Goal: Task Accomplishment & Management: Complete application form

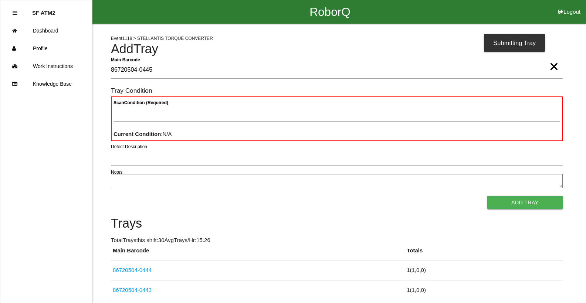
type Barcode "86720504-0445"
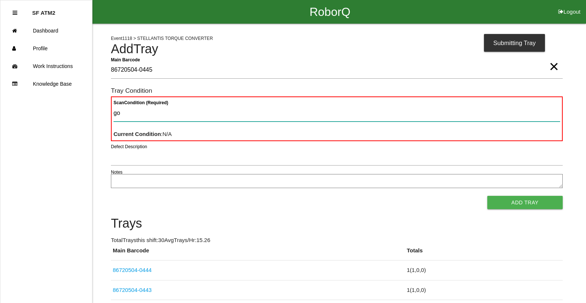
type Condition "goo"
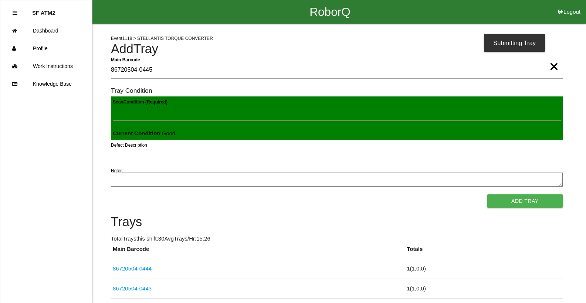
click at [487, 194] on button "Add Tray" at bounding box center [524, 200] width 75 height 13
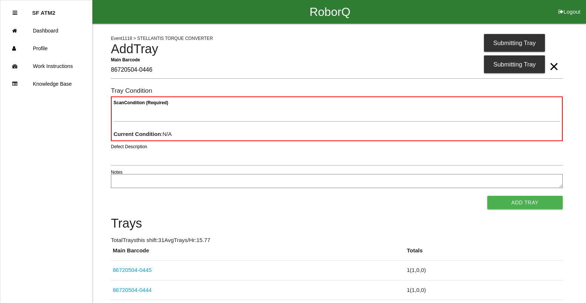
type Barcode "86720504-0446"
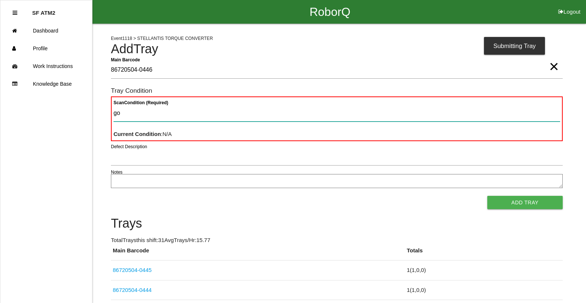
type Condition "goo"
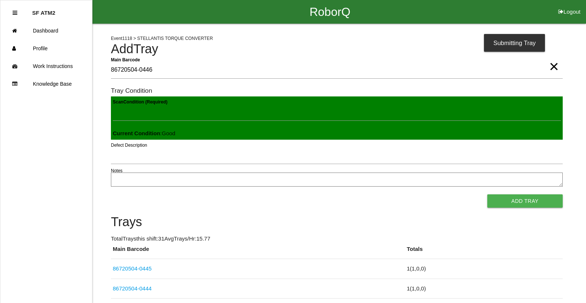
click at [487, 194] on button "Add Tray" at bounding box center [524, 200] width 75 height 13
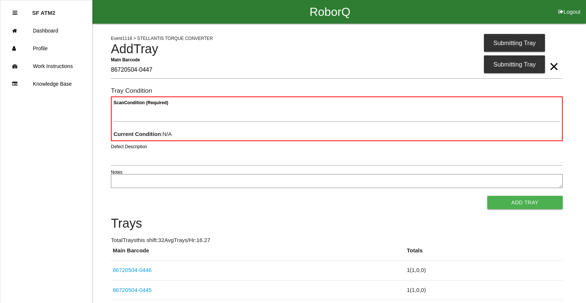
type Barcode "86720504-0447"
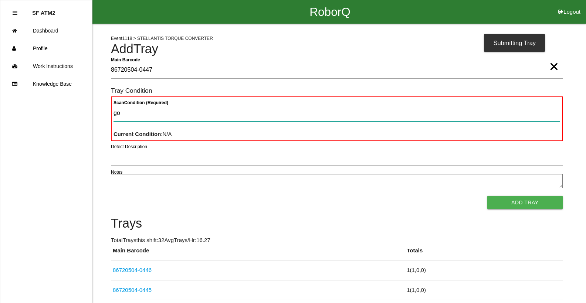
type Condition "goo"
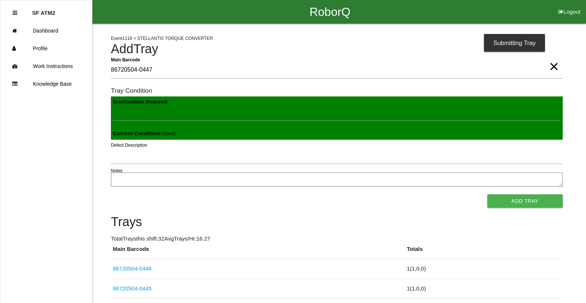
click at [487, 194] on button "Add Tray" at bounding box center [524, 200] width 75 height 13
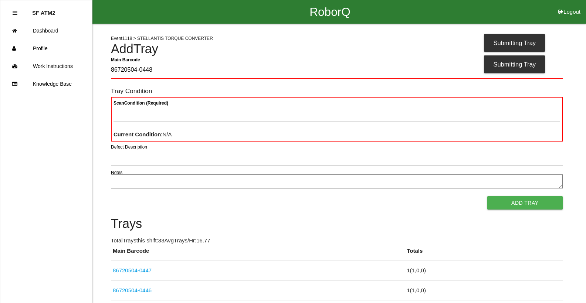
type Barcode "86720504-0448"
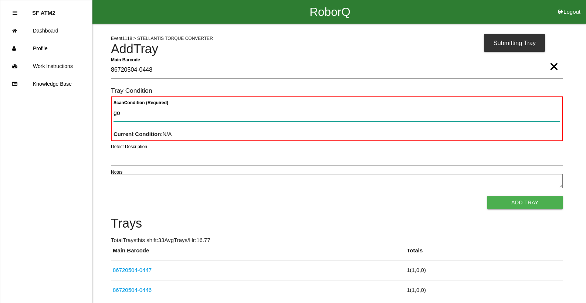
type Condition "goo"
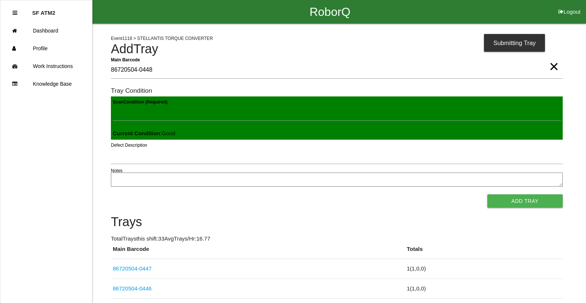
click at [487, 194] on button "Add Tray" at bounding box center [524, 200] width 75 height 13
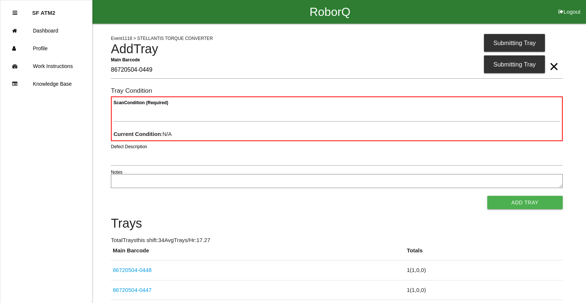
type Barcode "86720504-0449"
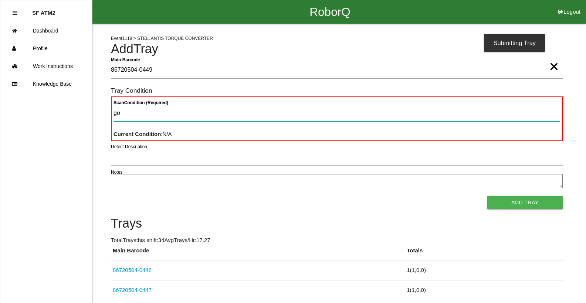
type Condition "goo"
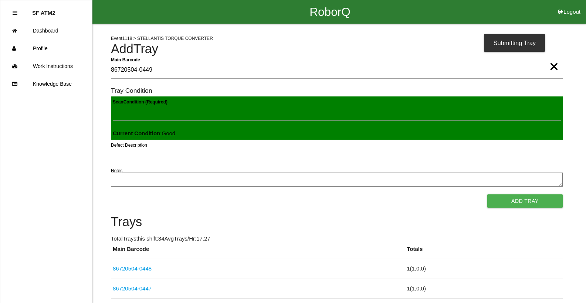
click at [487, 194] on button "Add Tray" at bounding box center [524, 200] width 75 height 13
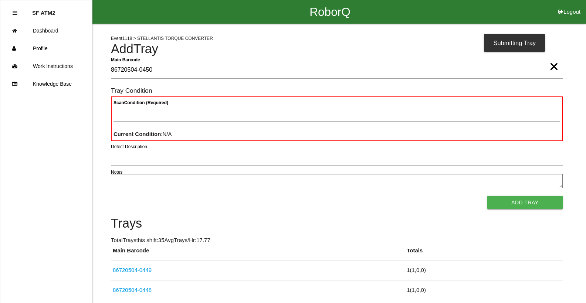
type Barcode "86720504-0450"
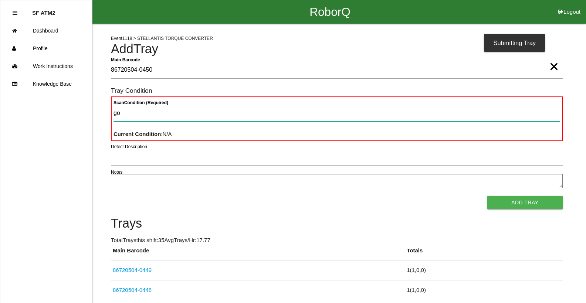
type Condition "goo"
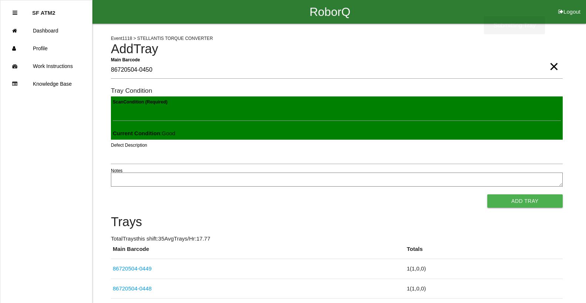
click at [487, 194] on button "Add Tray" at bounding box center [524, 200] width 75 height 13
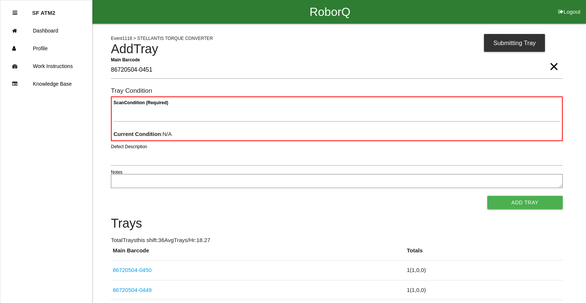
type Barcode "86720504-0451"
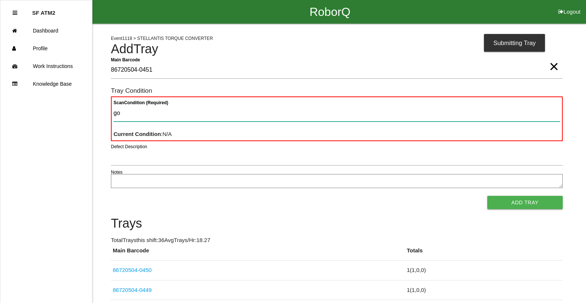
type Condition "goo"
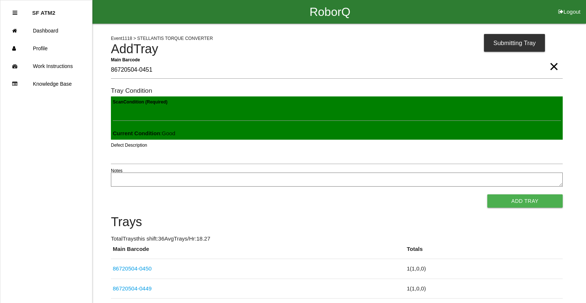
click at [487, 194] on button "Add Tray" at bounding box center [524, 200] width 75 height 13
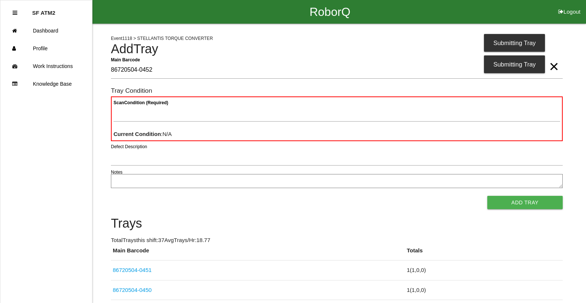
type Barcode "86720504-0452"
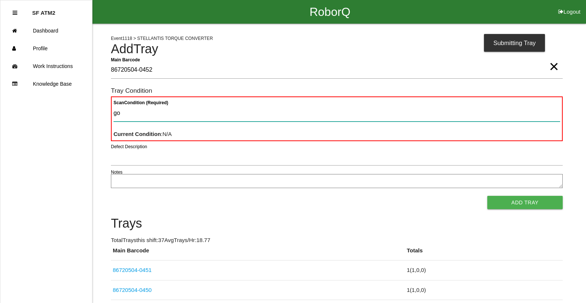
type Condition "goo"
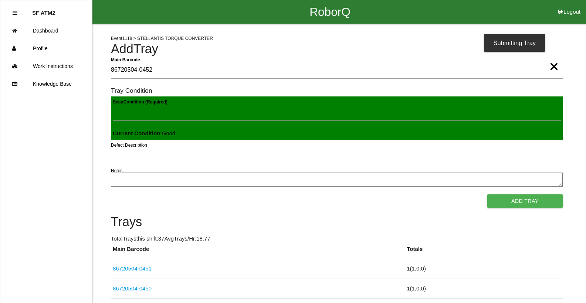
click at [487, 194] on button "Add Tray" at bounding box center [524, 200] width 75 height 13
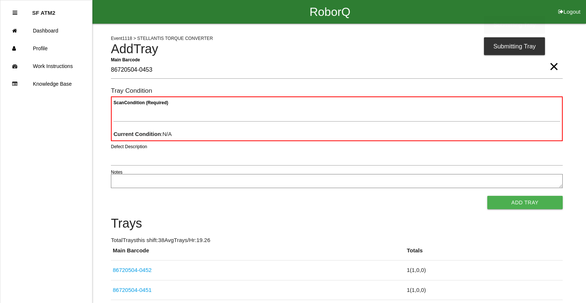
type Barcode "86720504-0453"
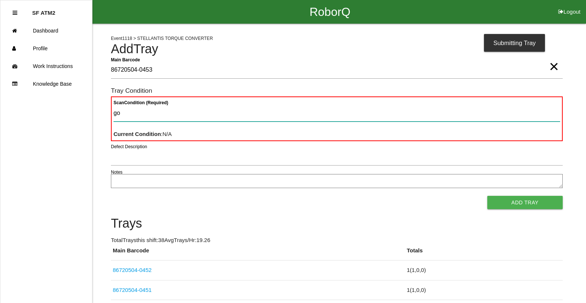
type Condition "goo"
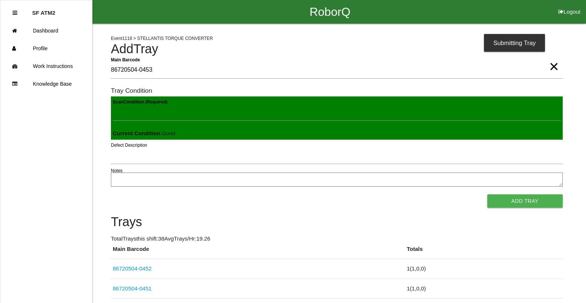
click at [487, 194] on button "Add Tray" at bounding box center [524, 200] width 75 height 13
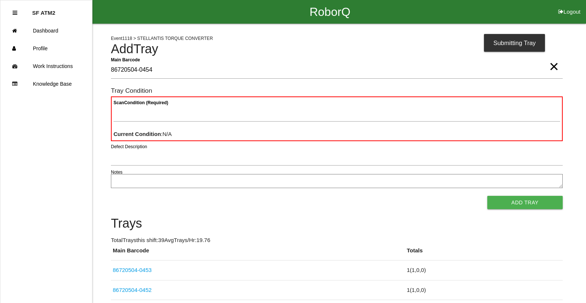
type Barcode "86720504-0454"
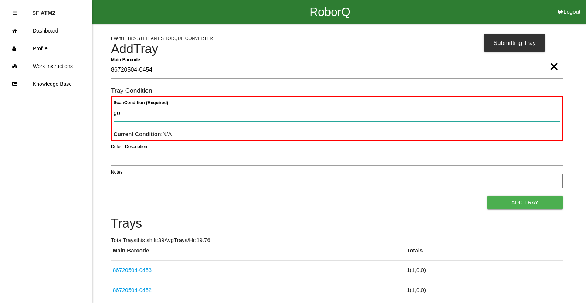
type Condition "goo"
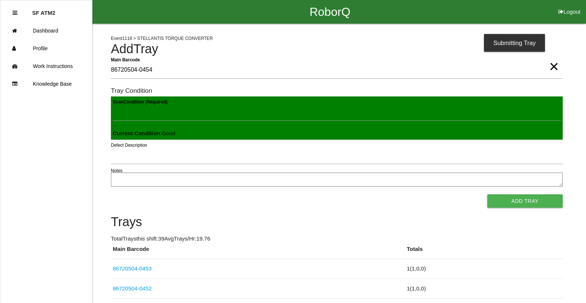
click at [487, 194] on button "Add Tray" at bounding box center [524, 200] width 75 height 13
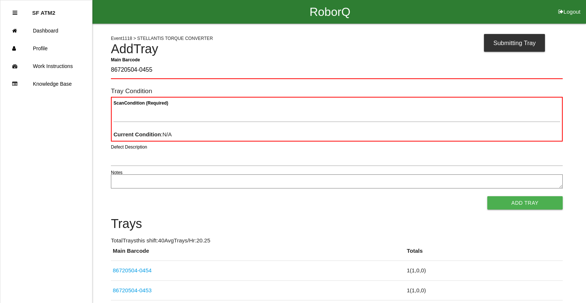
type Barcode "86720504-0455"
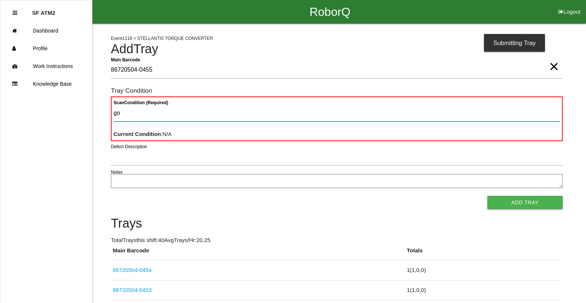
type Condition "goo"
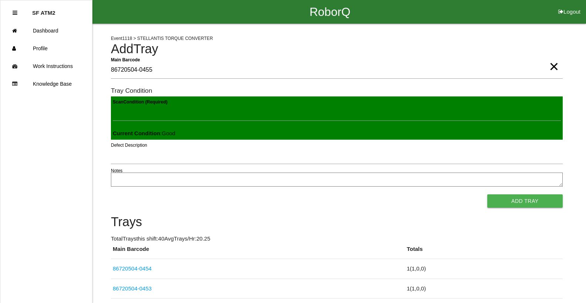
click at [487, 194] on button "Add Tray" at bounding box center [524, 200] width 75 height 13
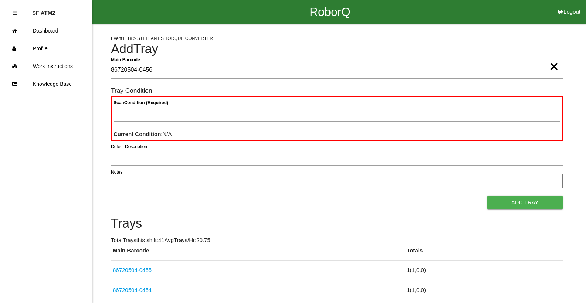
type Barcode "86720504-0456"
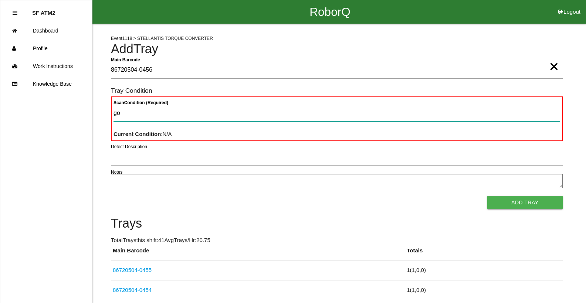
type Condition "goo"
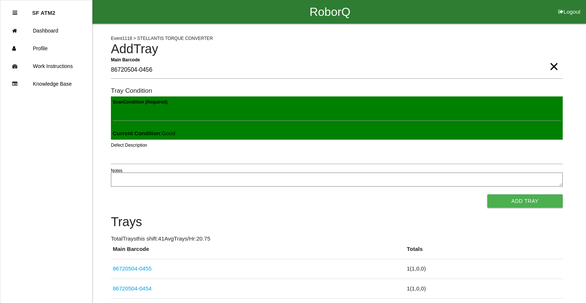
click at [487, 194] on button "Add Tray" at bounding box center [524, 200] width 75 height 13
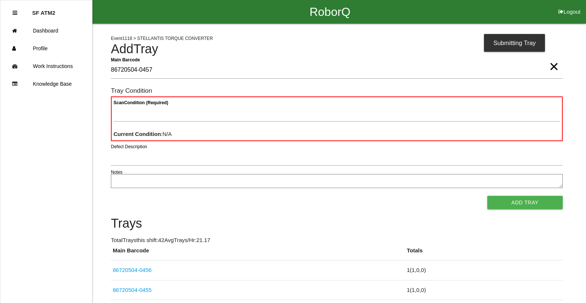
type Barcode "86720504-0457"
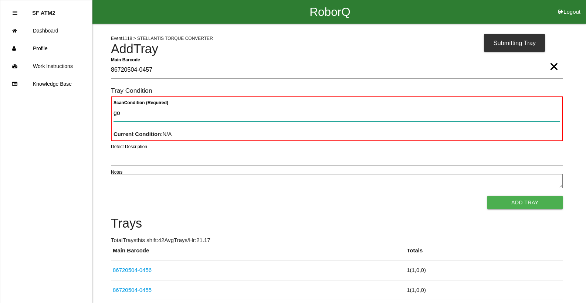
type Condition "goo"
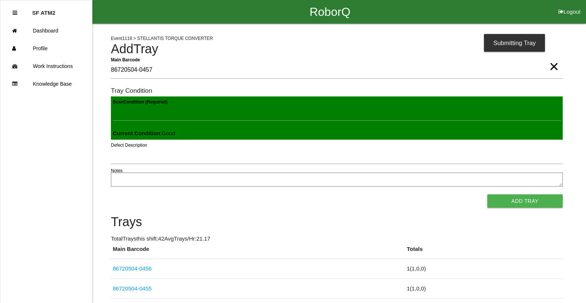
click at [487, 194] on button "Add Tray" at bounding box center [524, 200] width 75 height 13
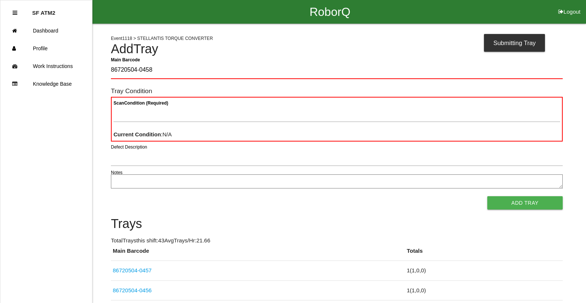
type Barcode "86720504-0458"
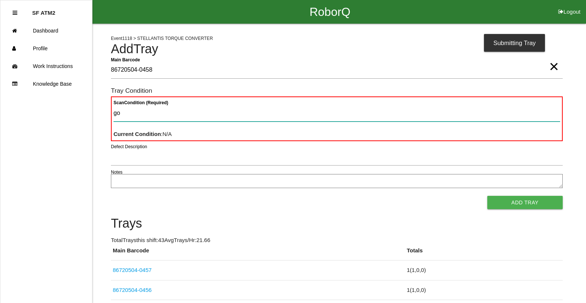
type Condition "goo"
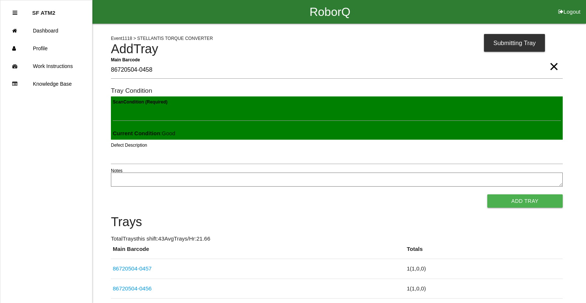
click at [487, 194] on button "Add Tray" at bounding box center [524, 200] width 75 height 13
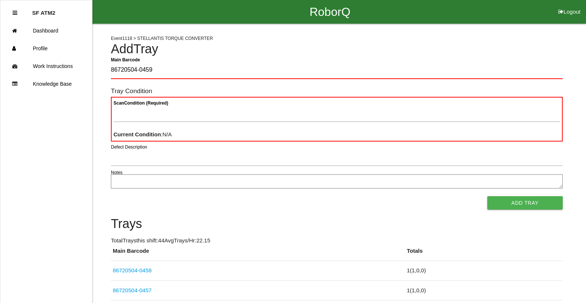
type Barcode "86720504-0459"
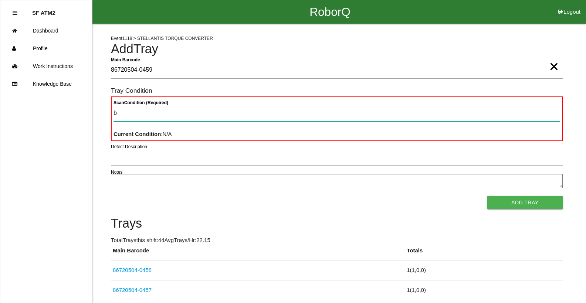
type Condition "ba"
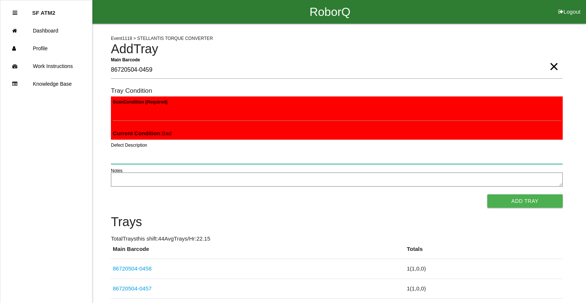
click at [487, 194] on button "Add Tray" at bounding box center [524, 200] width 75 height 13
